Goal: Contribute content: Add original content to the website for others to see

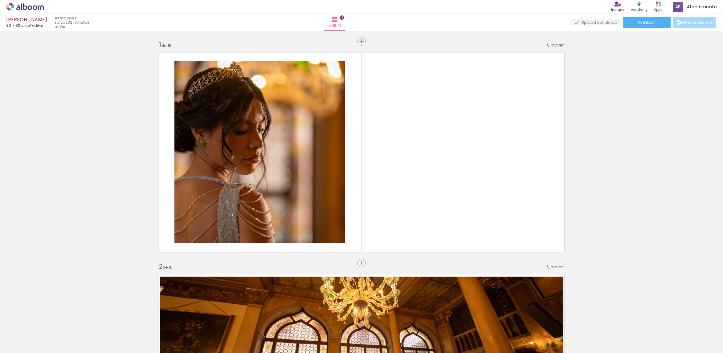
click at [30, 342] on span "Adicionar Fotos" at bounding box center [22, 345] width 18 height 7
click at [0, 0] on input "file" at bounding box center [0, 0] width 0 height 0
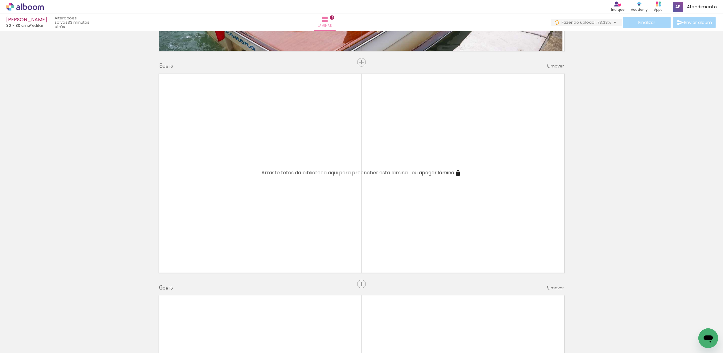
click at [462, 322] on iron-icon at bounding box center [462, 320] width 6 height 6
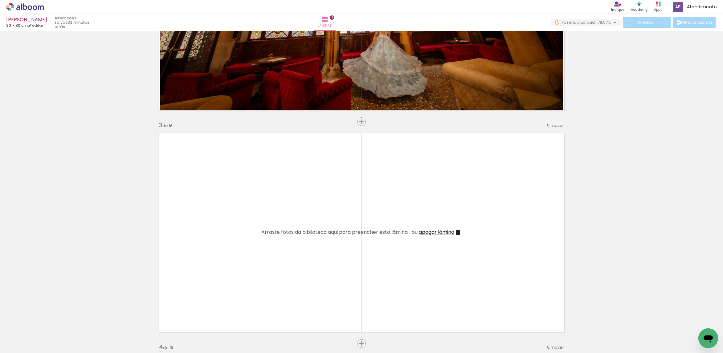
scroll to position [416, 0]
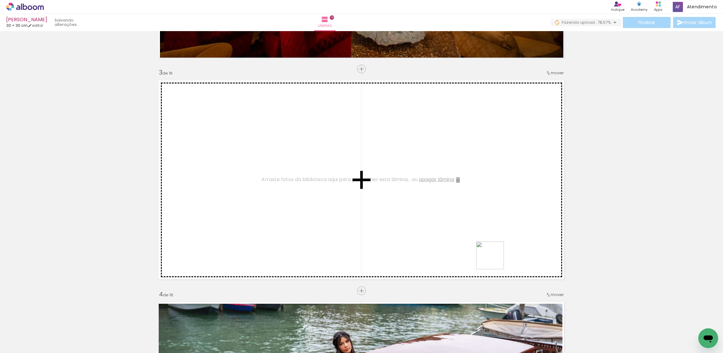
drag, startPoint x: 513, startPoint y: 336, endPoint x: 495, endPoint y: 260, distance: 77.8
click at [495, 260] on quentale-workspace at bounding box center [361, 176] width 723 height 353
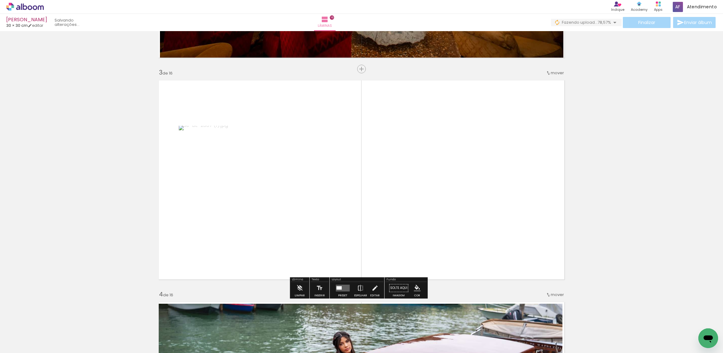
click at [337, 289] on div at bounding box center [338, 287] width 5 height 3
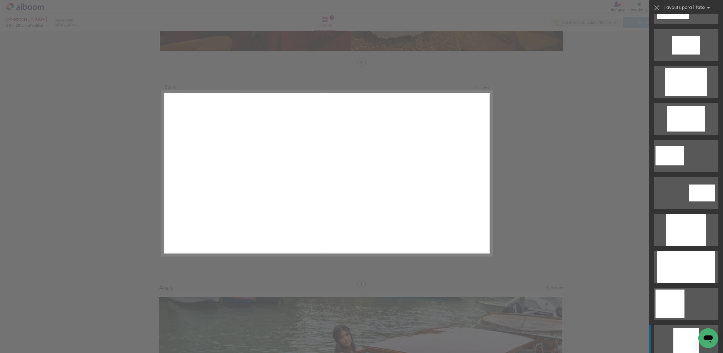
scroll to position [231, 0]
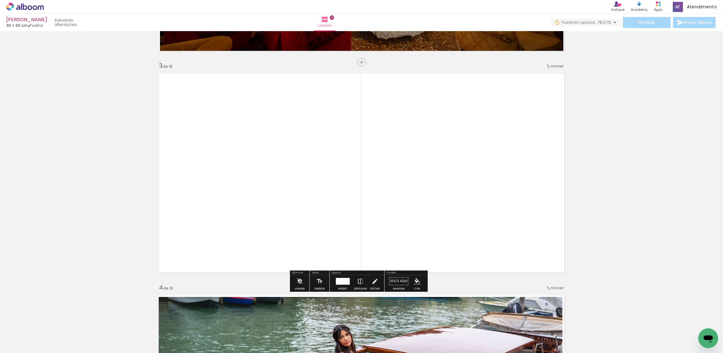
click at [495, 198] on quentale-photo at bounding box center [361, 173] width 366 height 207
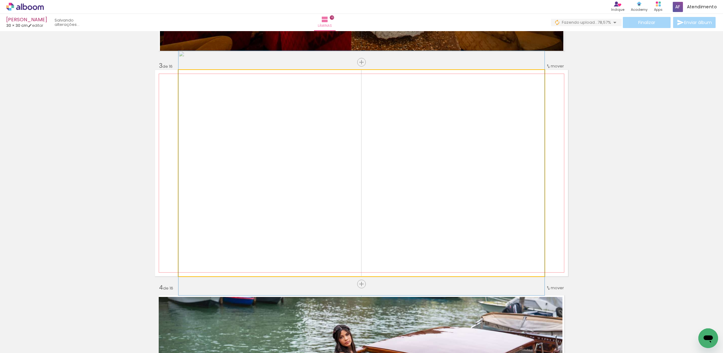
click at [494, 196] on quentale-photo at bounding box center [361, 173] width 366 height 207
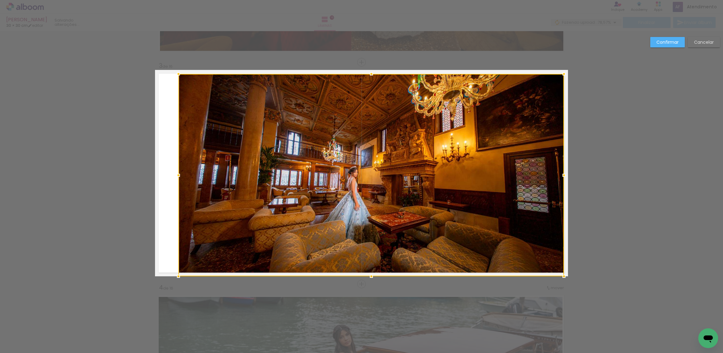
drag, startPoint x: 542, startPoint y: 72, endPoint x: 564, endPoint y: 76, distance: 22.6
click at [564, 76] on div at bounding box center [564, 74] width 12 height 12
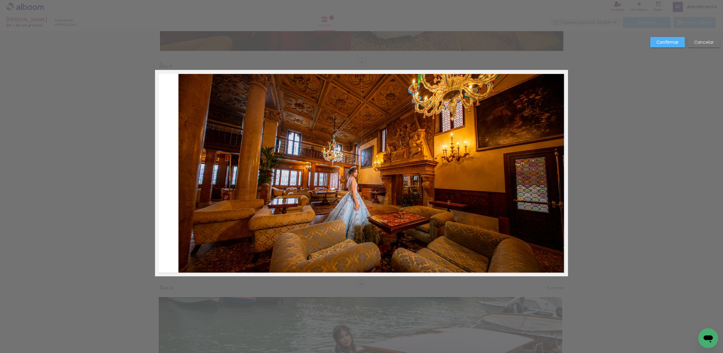
click at [419, 120] on quentale-photo at bounding box center [371, 175] width 386 height 203
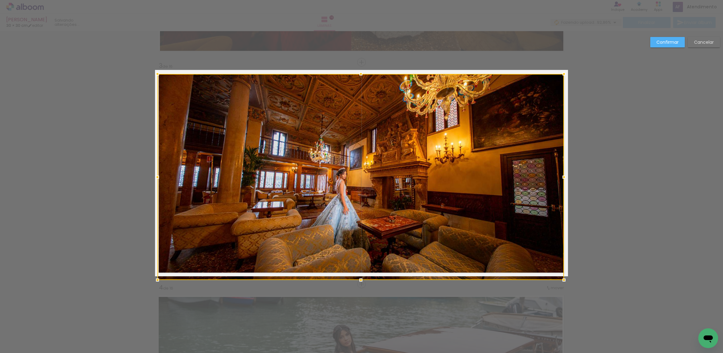
drag, startPoint x: 171, startPoint y: 271, endPoint x: 152, endPoint y: 275, distance: 19.5
click at [152, 275] on div at bounding box center [157, 280] width 12 height 12
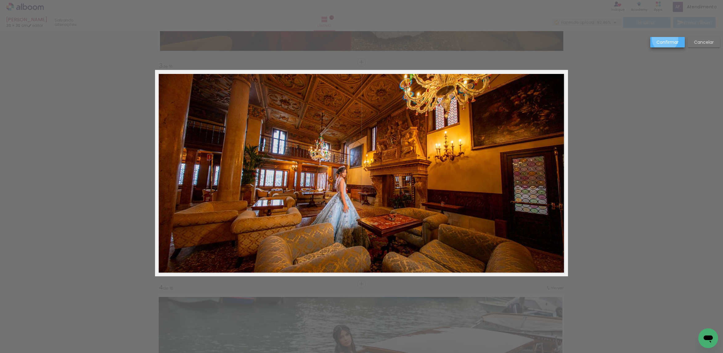
click at [0, 0] on slot "Confirmar" at bounding box center [0, 0] width 0 height 0
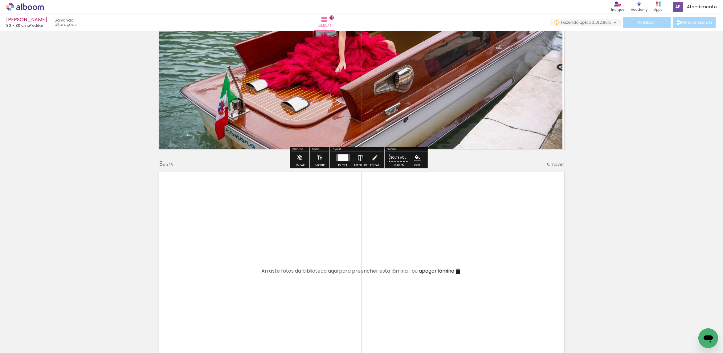
scroll to position [747, 0]
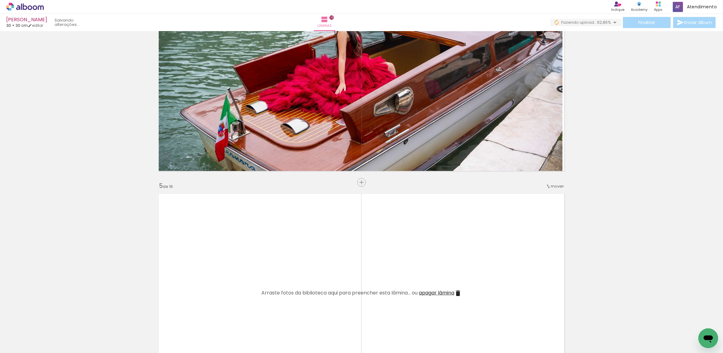
click at [28, 342] on span "Adicionar Fotos" at bounding box center [22, 345] width 18 height 7
click at [0, 0] on input "file" at bounding box center [0, 0] width 0 height 0
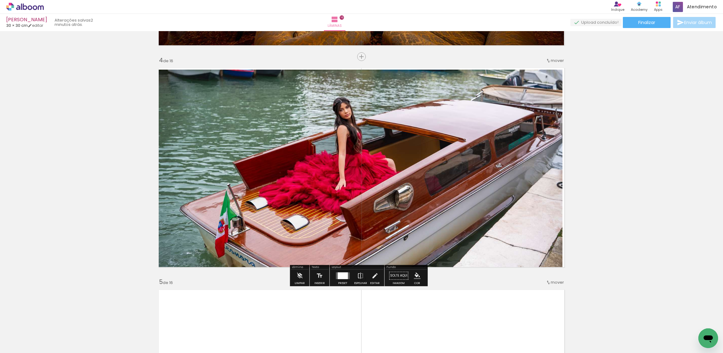
scroll to position [700, 0]
